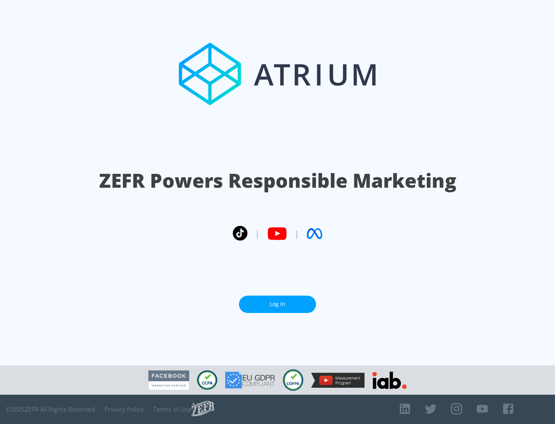
click at [278, 304] on link "Log In" at bounding box center [277, 304] width 77 height 17
